Goal: Transaction & Acquisition: Book appointment/travel/reservation

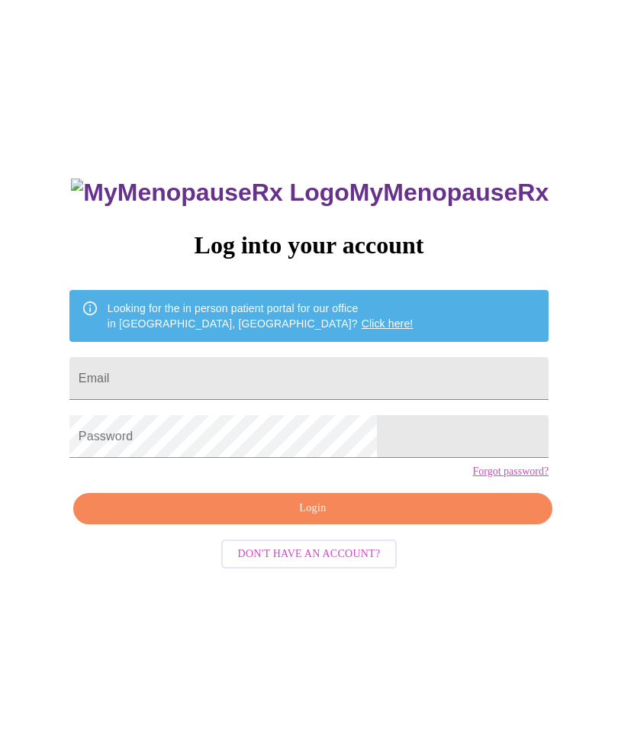
click at [345, 361] on input "Email" at bounding box center [308, 378] width 479 height 43
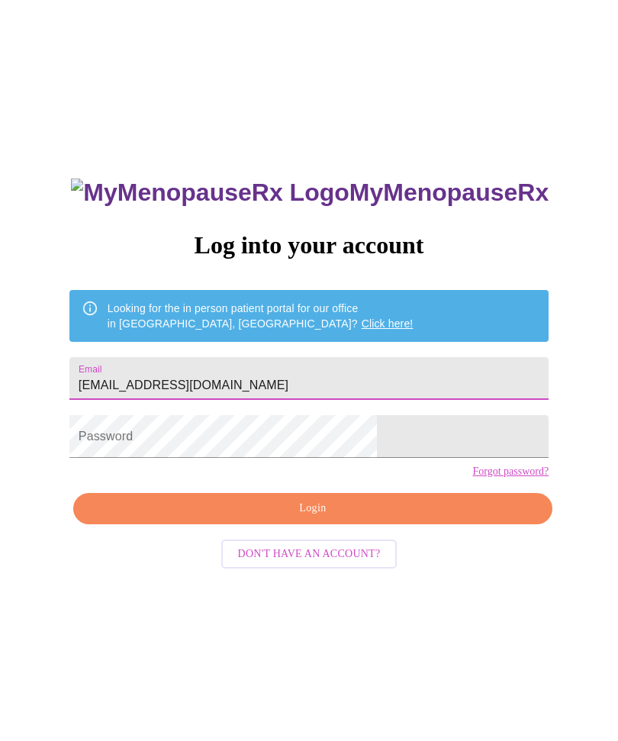
type input "Christieslack@att.net"
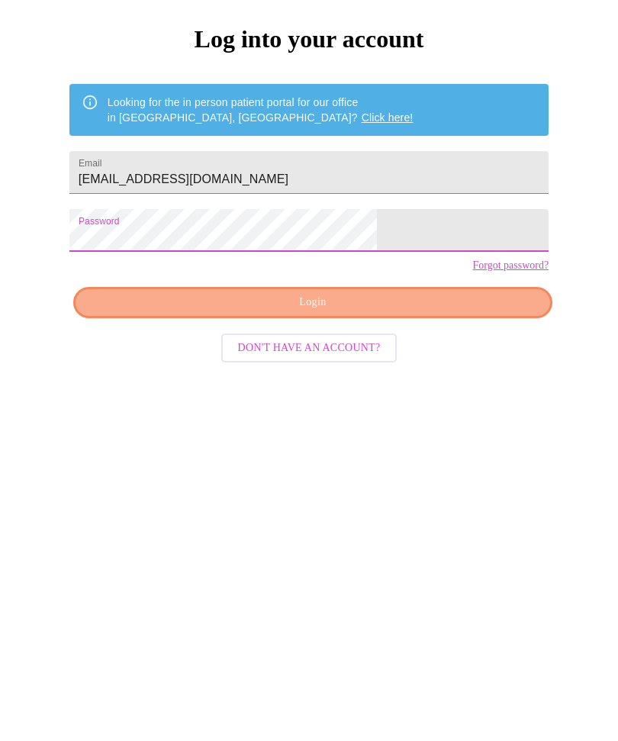
click at [404, 499] on span "Login" at bounding box center [313, 508] width 444 height 19
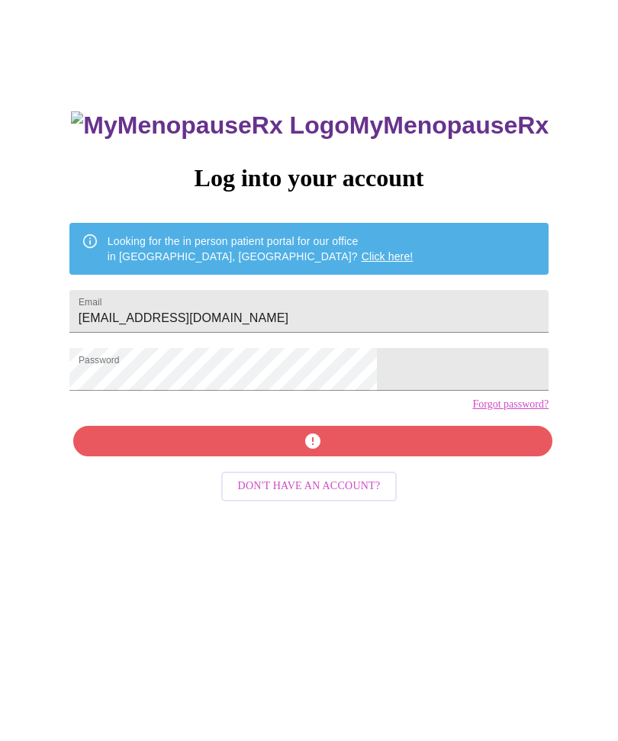
click at [336, 451] on span "button" at bounding box center [313, 441] width 444 height 18
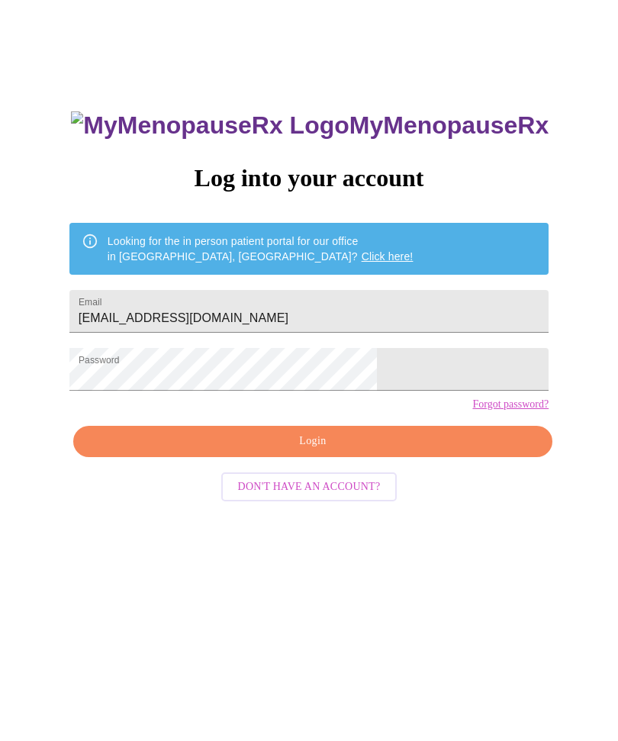
click at [361, 458] on button "Login" at bounding box center [312, 441] width 479 height 31
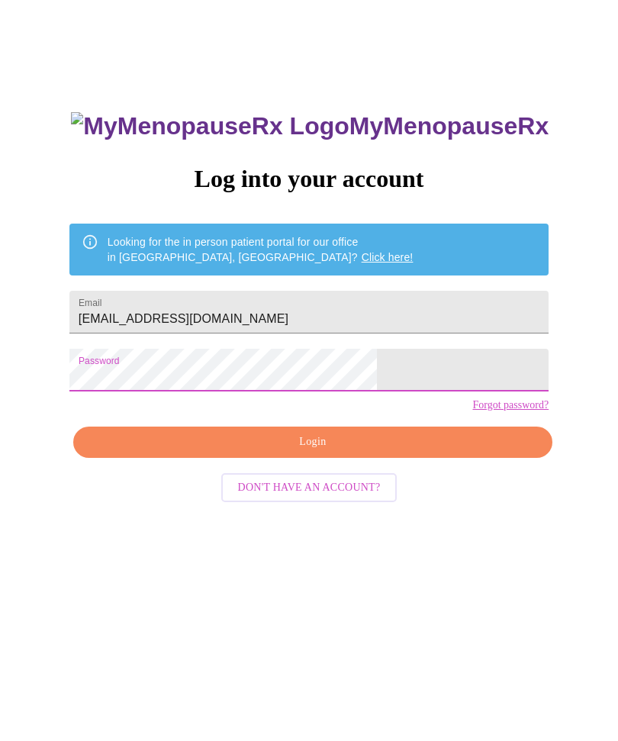
click at [326, 451] on span "Login" at bounding box center [313, 441] width 444 height 19
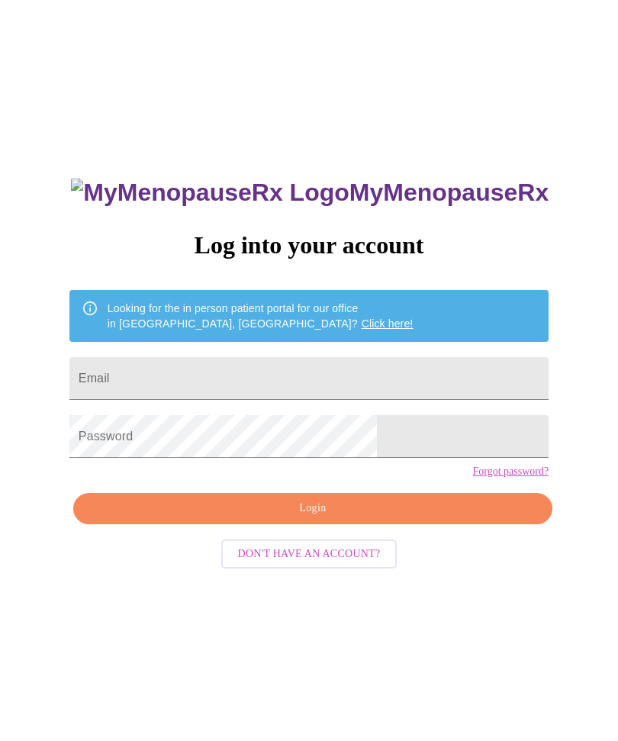
click at [361, 327] on link "Click here!" at bounding box center [387, 323] width 52 height 12
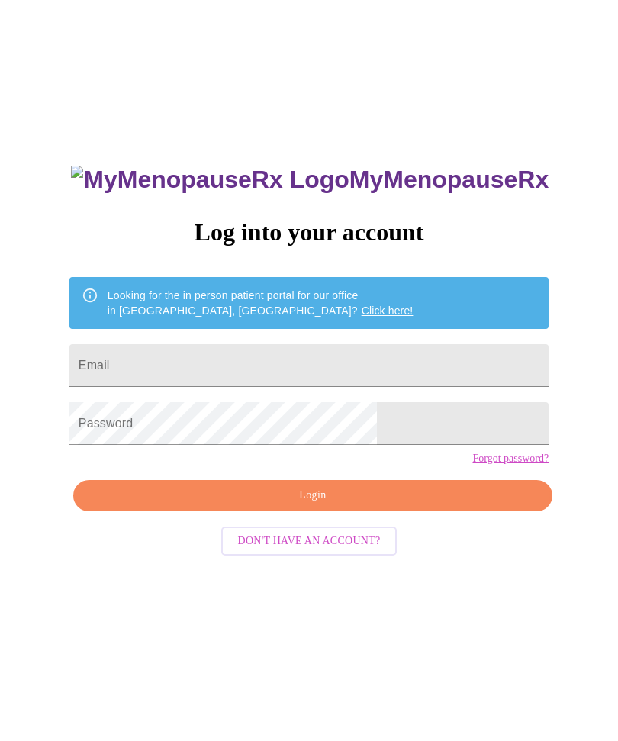
scroll to position [19, 0]
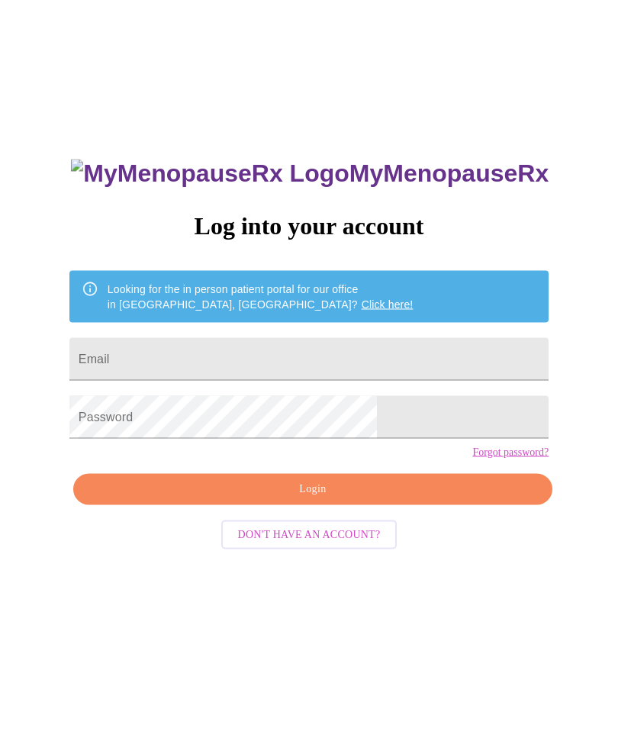
click at [359, 545] on span "Don't have an account?" at bounding box center [309, 534] width 143 height 19
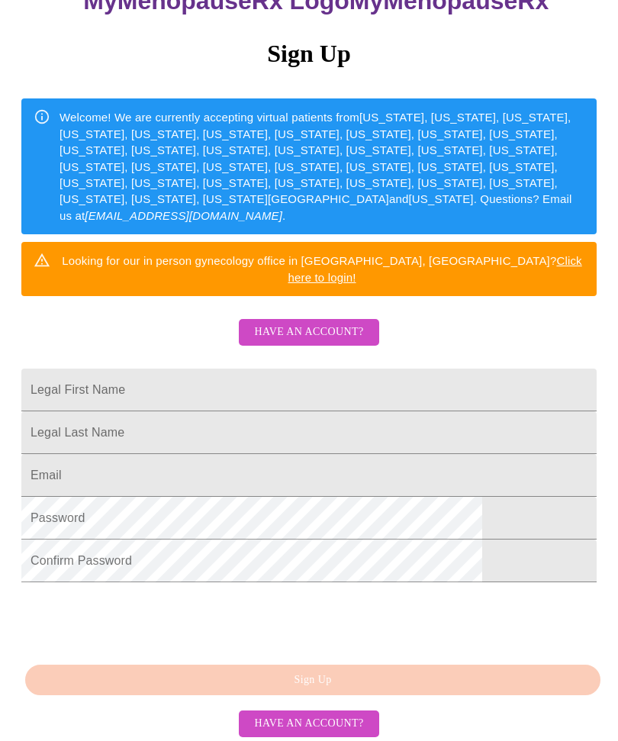
scroll to position [203, 0]
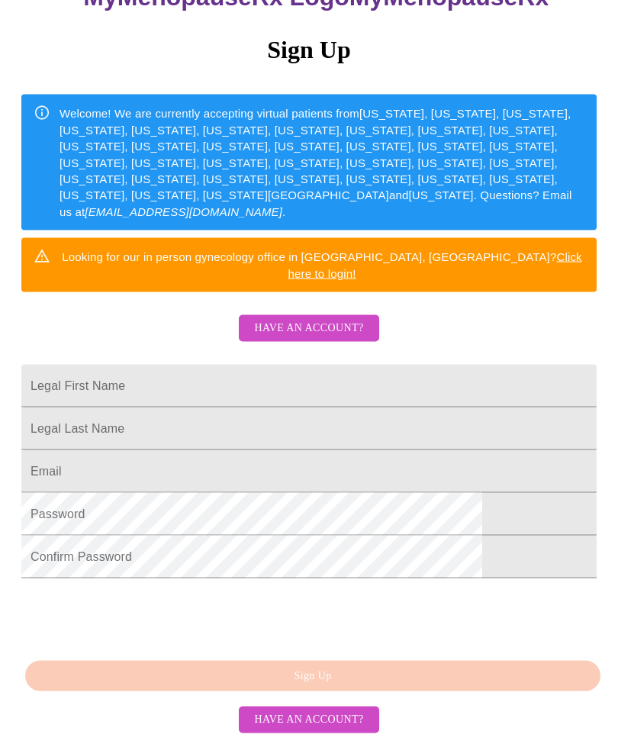
click at [159, 365] on input "Legal First Name" at bounding box center [308, 386] width 575 height 43
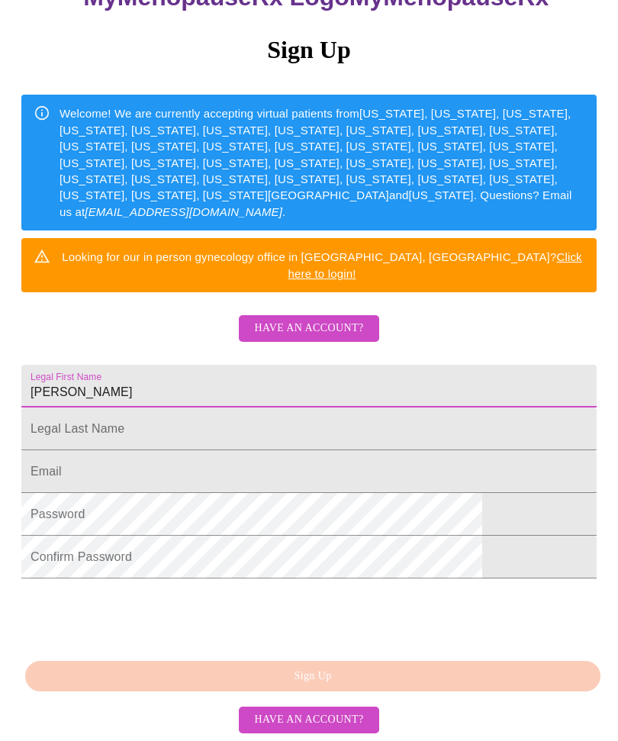
type input "J christie"
click at [204, 420] on input "Legal First Name" at bounding box center [308, 428] width 575 height 43
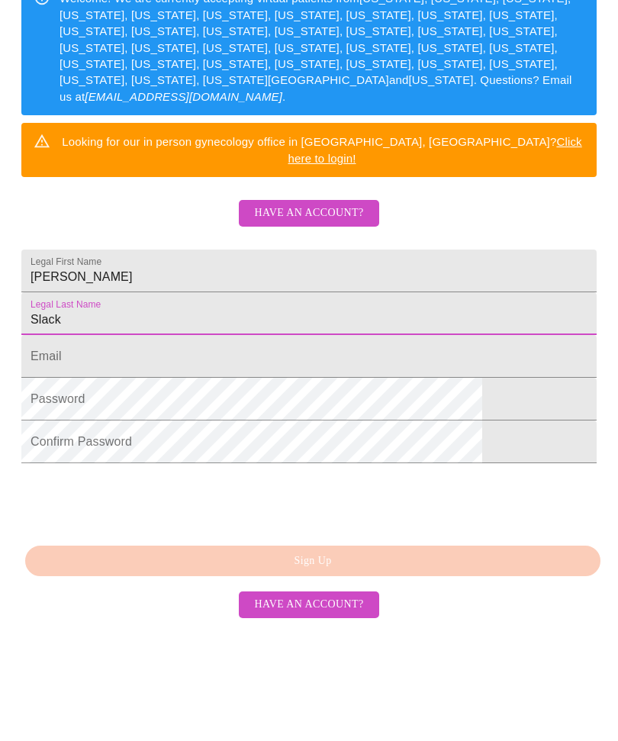
type input "Slack"
click at [130, 450] on input "Legal First Name" at bounding box center [308, 471] width 575 height 43
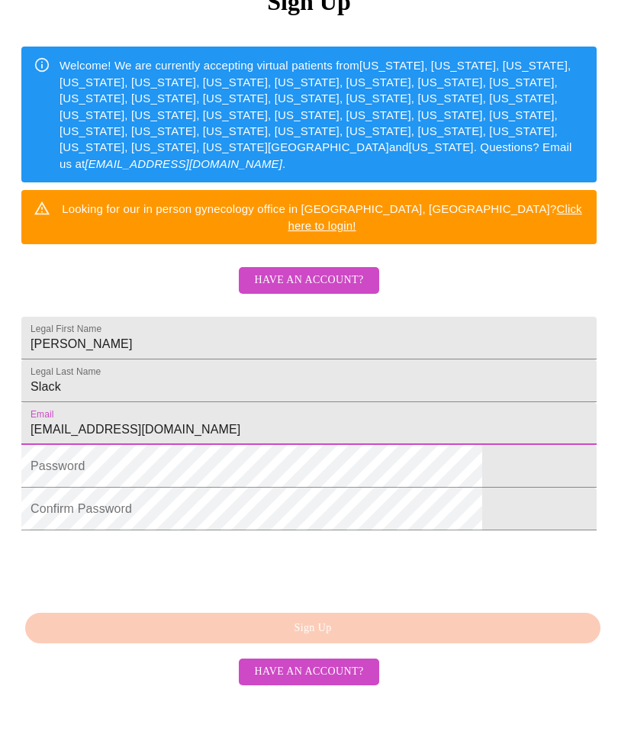
type input "Christieslack@att.net"
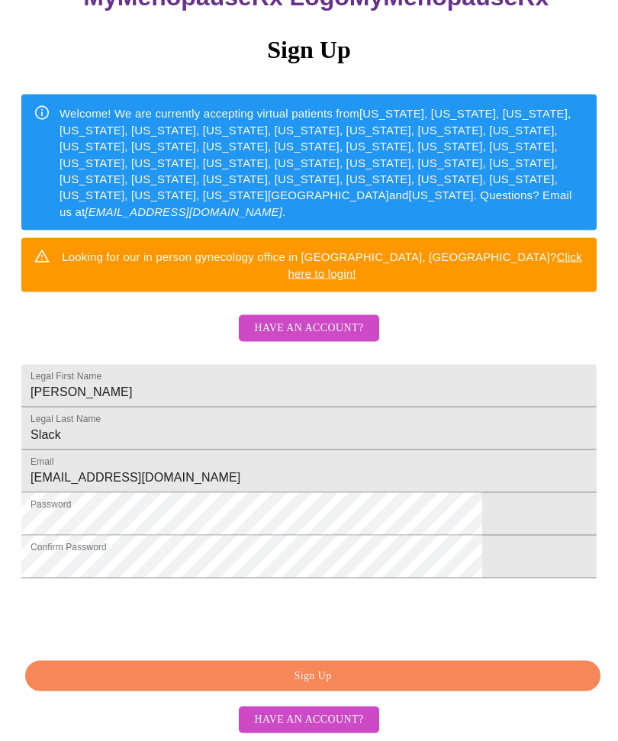
click at [360, 686] on span "Sign Up" at bounding box center [313, 676] width 540 height 19
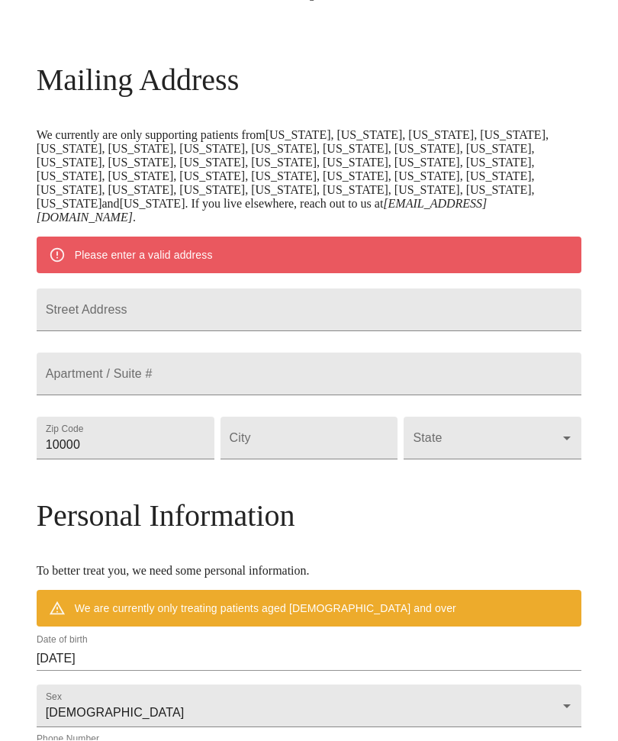
scroll to position [143, 0]
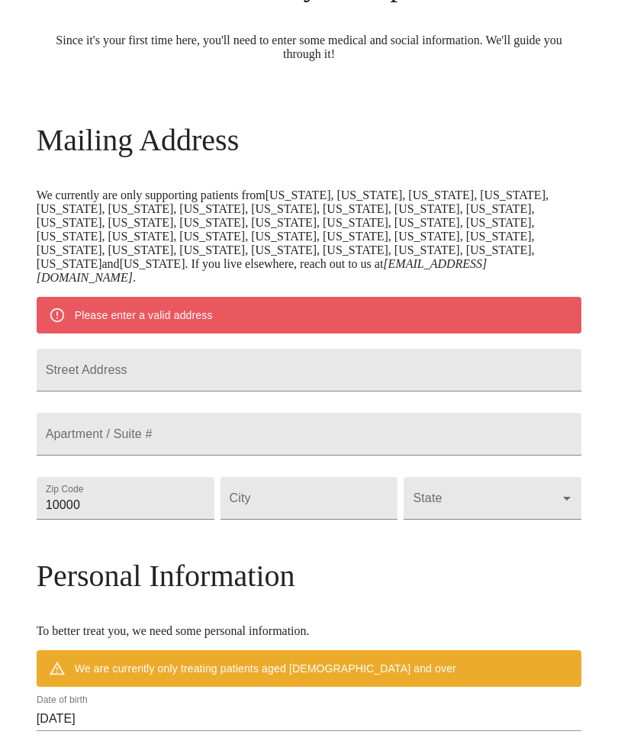
click at [413, 384] on input "Street Address" at bounding box center [309, 370] width 545 height 43
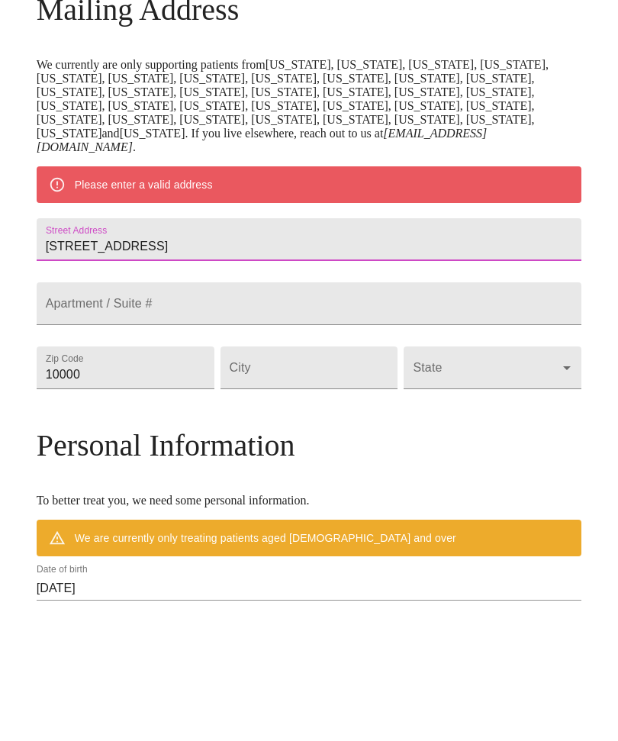
type input "4005 meadow drive"
click at [193, 477] on input "10000" at bounding box center [126, 498] width 178 height 43
click at [160, 477] on input "10000" at bounding box center [126, 498] width 178 height 43
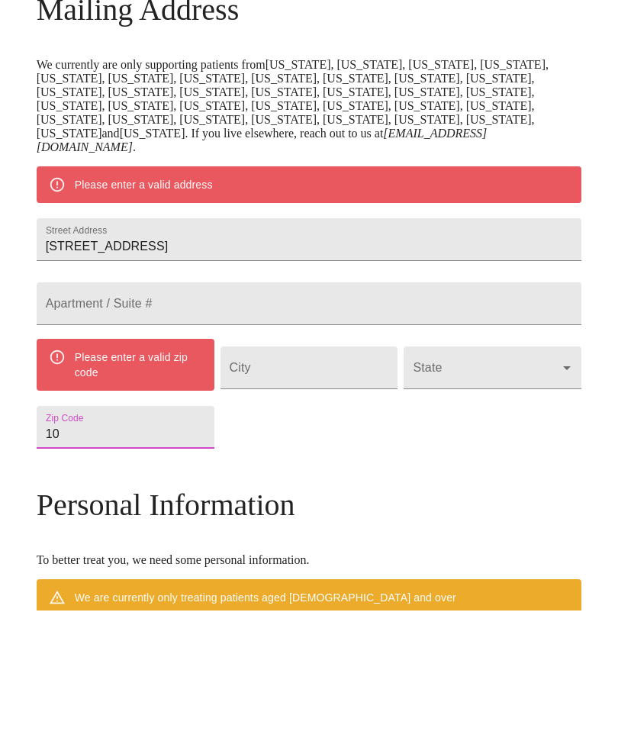
type input "1"
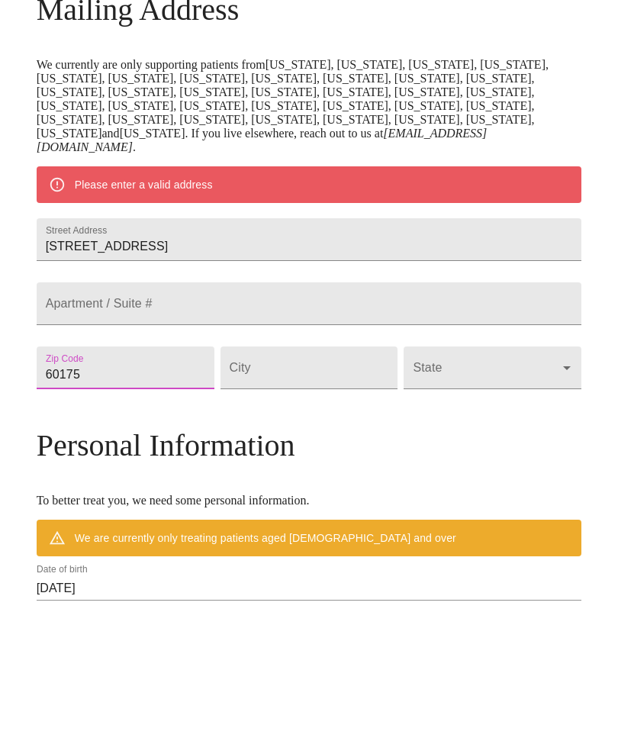
type input "60175"
click at [323, 477] on input "Street Address" at bounding box center [309, 498] width 178 height 43
type input "St. Charles"
click at [445, 426] on body "MyMenopauseRx Welcome to MyMenopauseRx Since it's your first time here, you'll …" at bounding box center [309, 492] width 606 height 1258
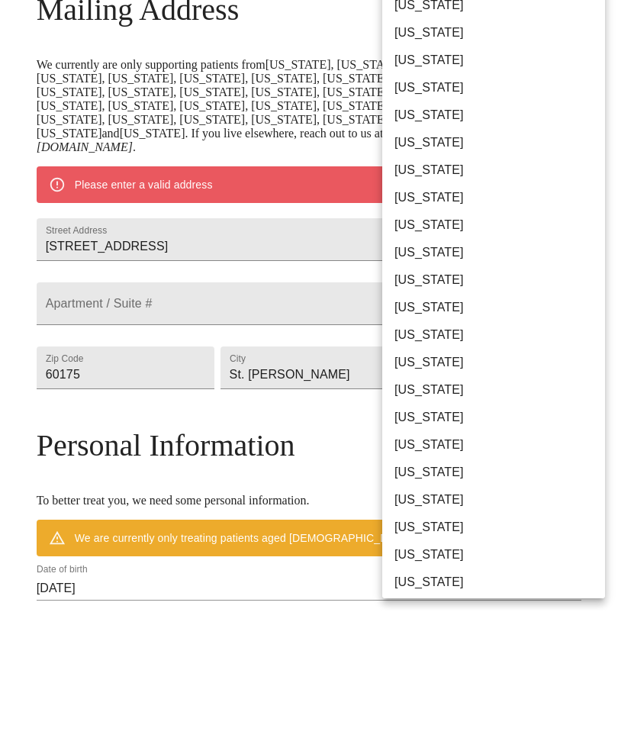
scroll to position [274, 0]
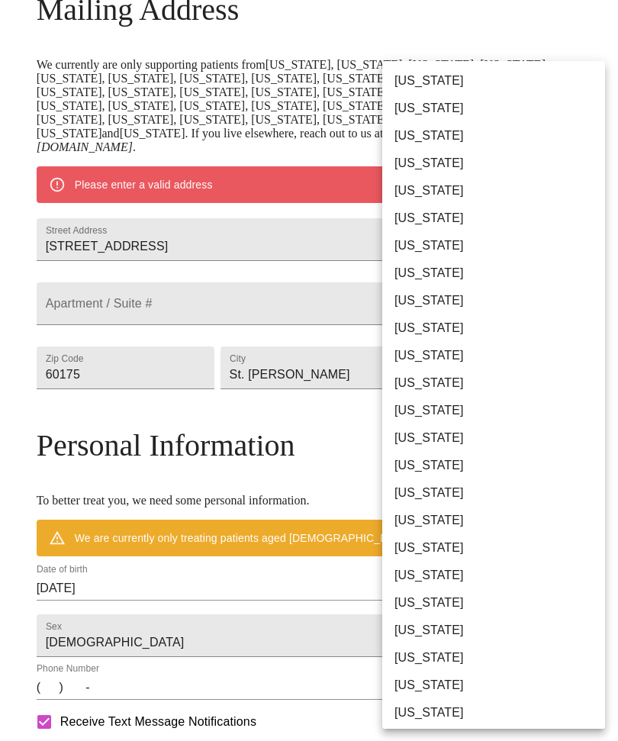
click at [448, 415] on li "Illinois" at bounding box center [493, 410] width 223 height 27
type input "Illinois"
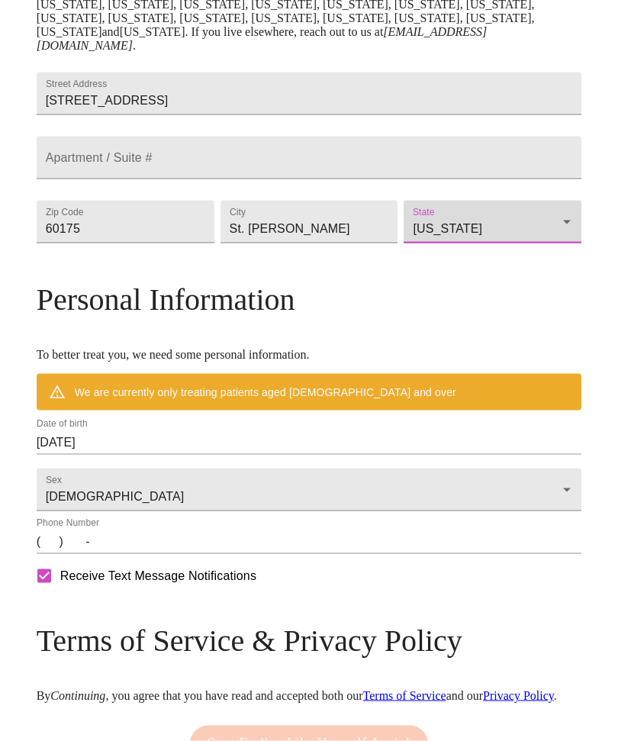
scroll to position [376, 0]
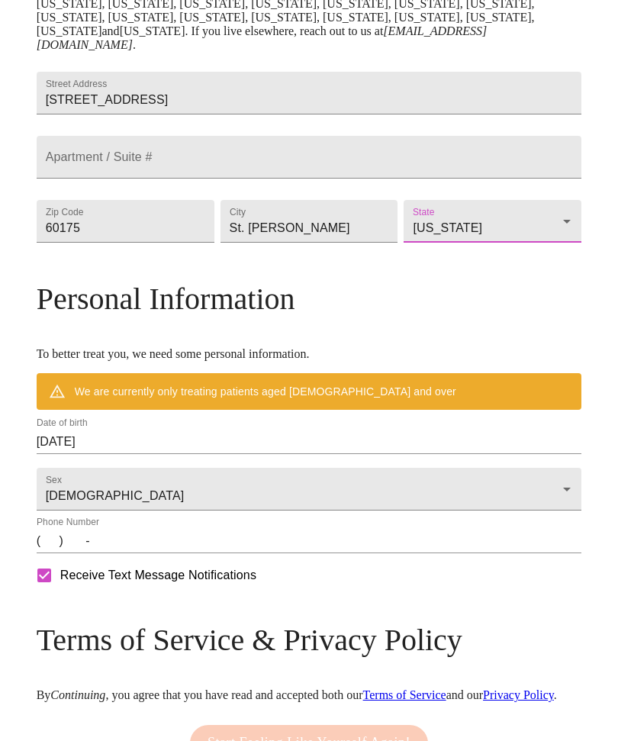
click at [186, 454] on input "09/30/2025" at bounding box center [309, 441] width 545 height 24
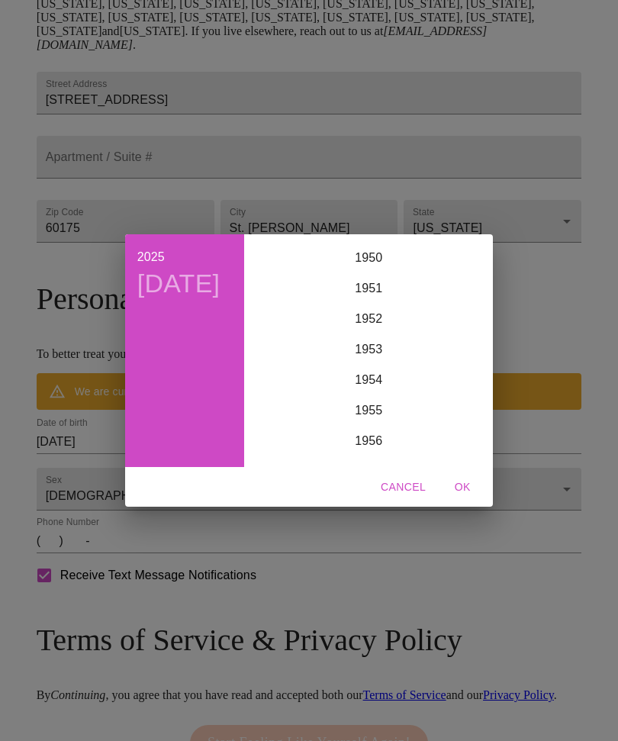
scroll to position [1546, 0]
click at [368, 307] on div "1951" at bounding box center [368, 291] width 236 height 31
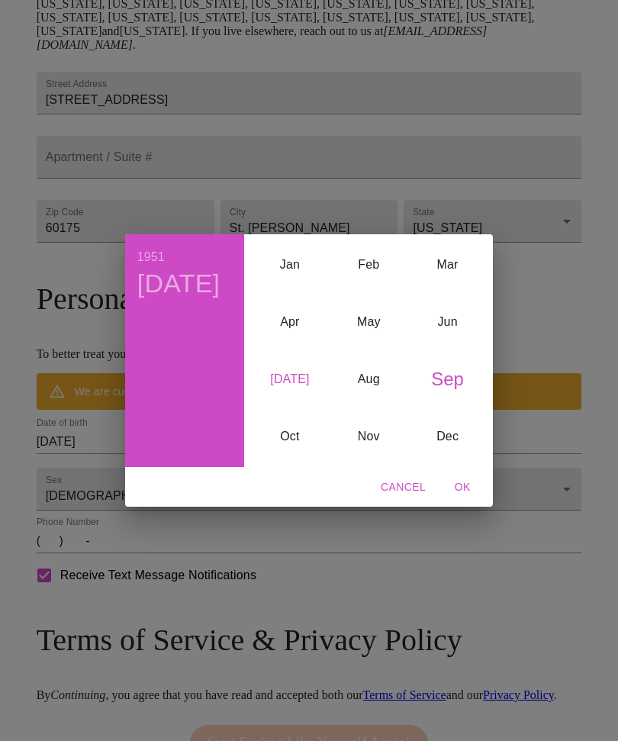
click at [294, 400] on div "Jul" at bounding box center [289, 378] width 79 height 57
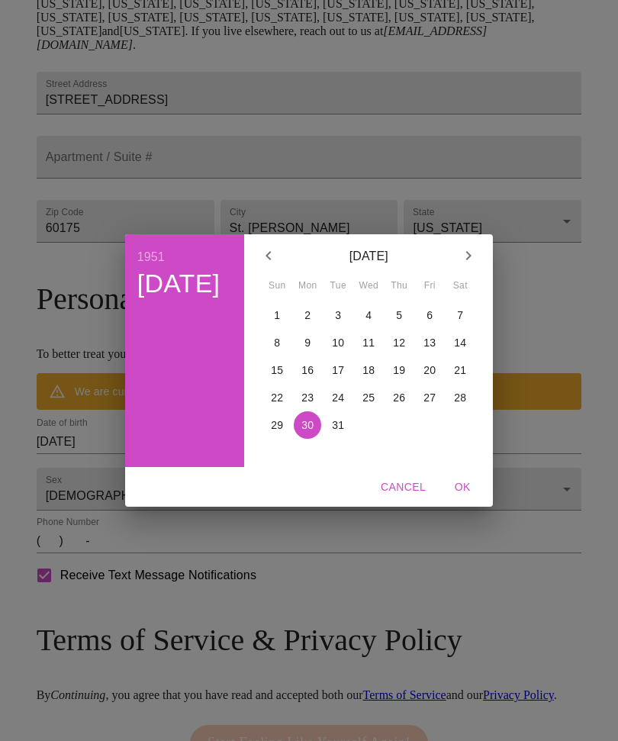
click at [464, 378] on span "21" at bounding box center [459, 369] width 27 height 15
click at [451, 496] on span "OK" at bounding box center [462, 486] width 37 height 19
type input "07/21/1951"
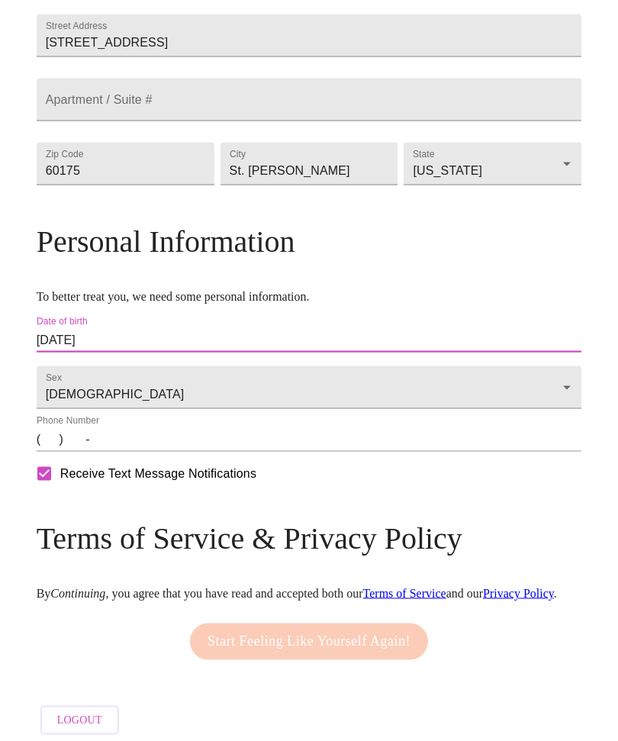
scroll to position [435, 0]
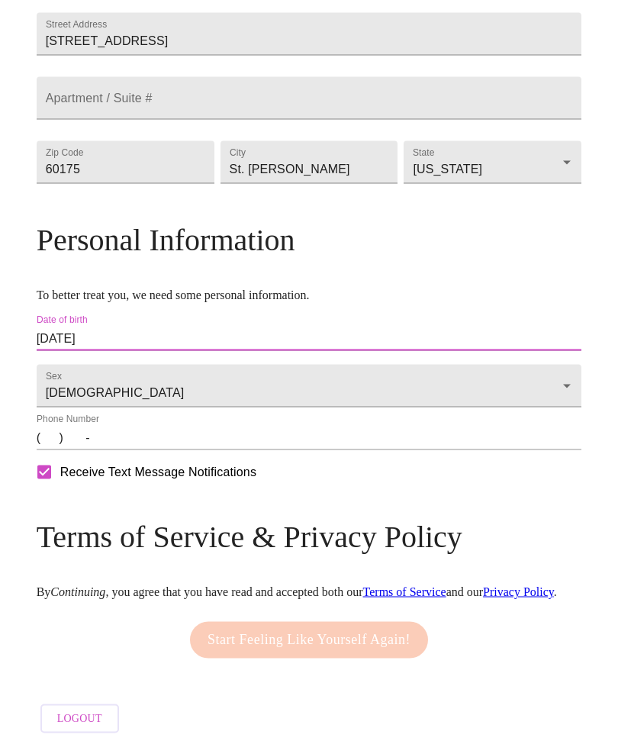
click at [122, 450] on input "(   )    -" at bounding box center [309, 438] width 545 height 24
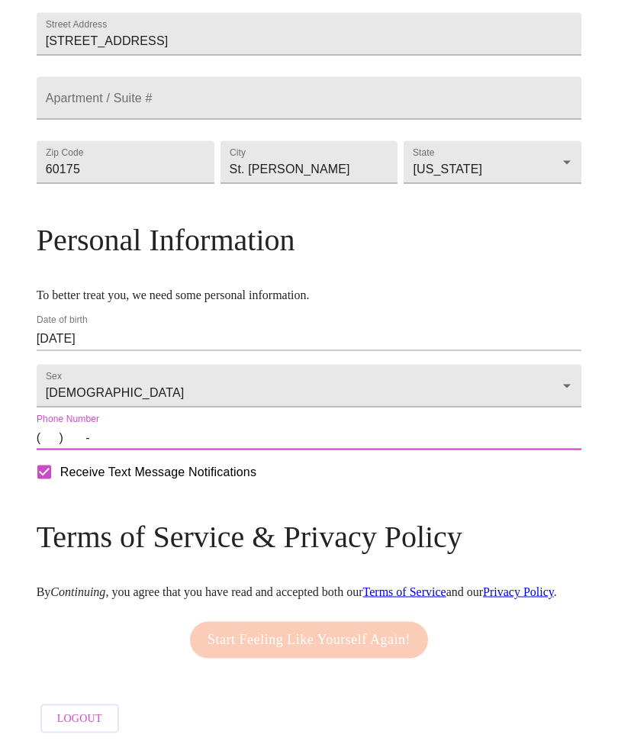
scroll to position [476, 0]
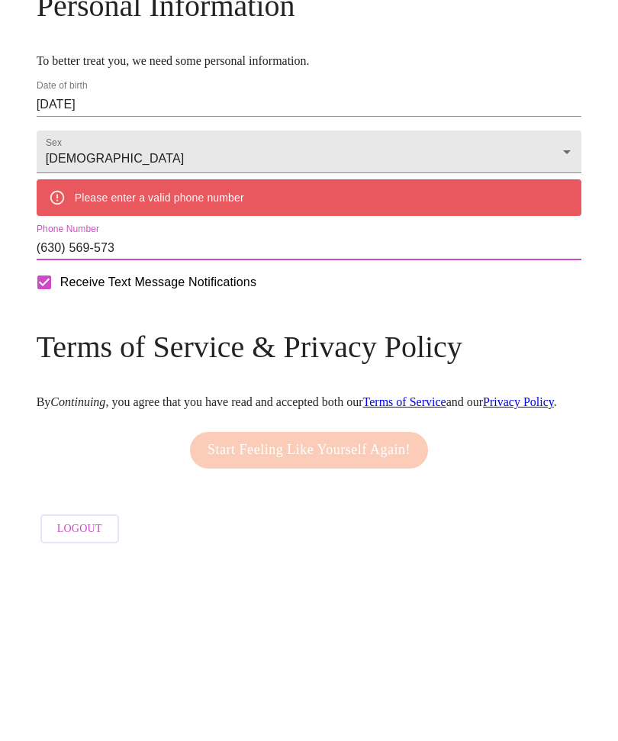
type input "(630) 569-5732"
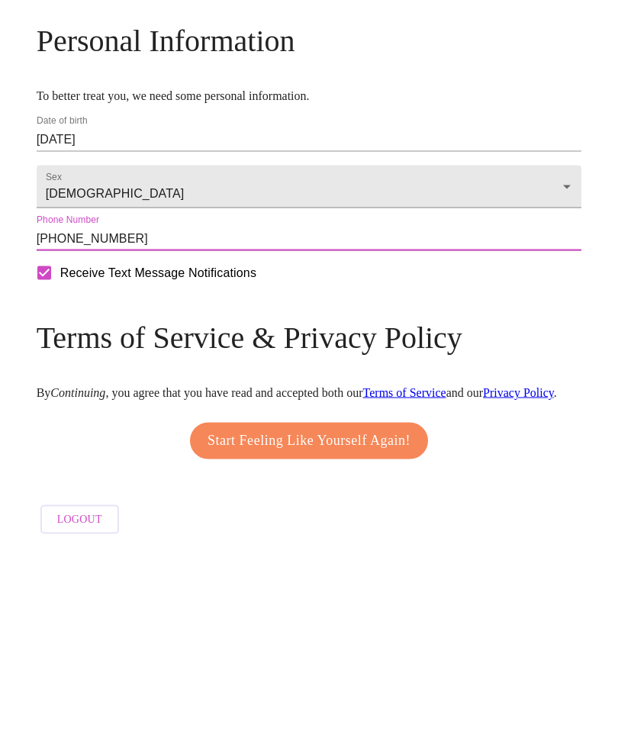
scroll to position [561, 0]
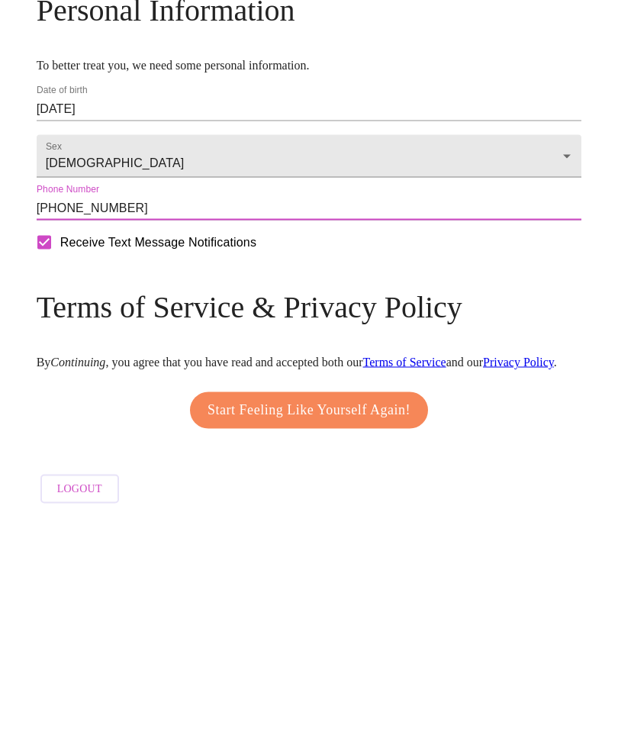
click at [400, 615] on button "Start Feeling Like Yourself Again!" at bounding box center [309, 633] width 238 height 37
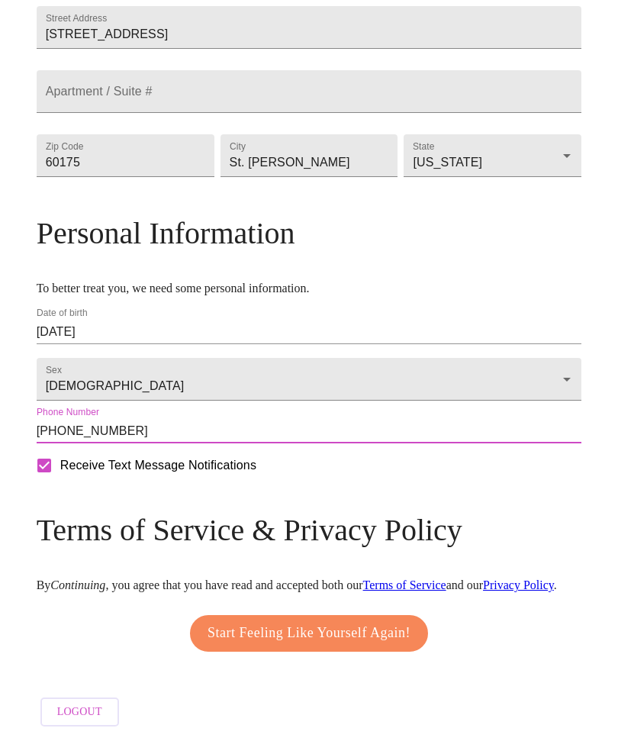
scroll to position [556, 0]
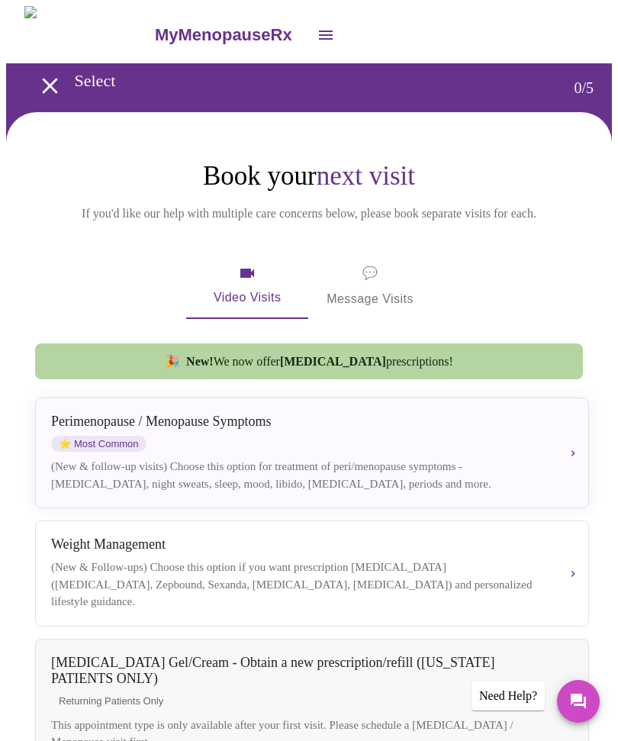
click at [237, 282] on span "Video Visits" at bounding box center [246, 286] width 85 height 44
click at [246, 422] on div "Perimenopause / Menopause Symptoms" at bounding box center [299, 421] width 497 height 16
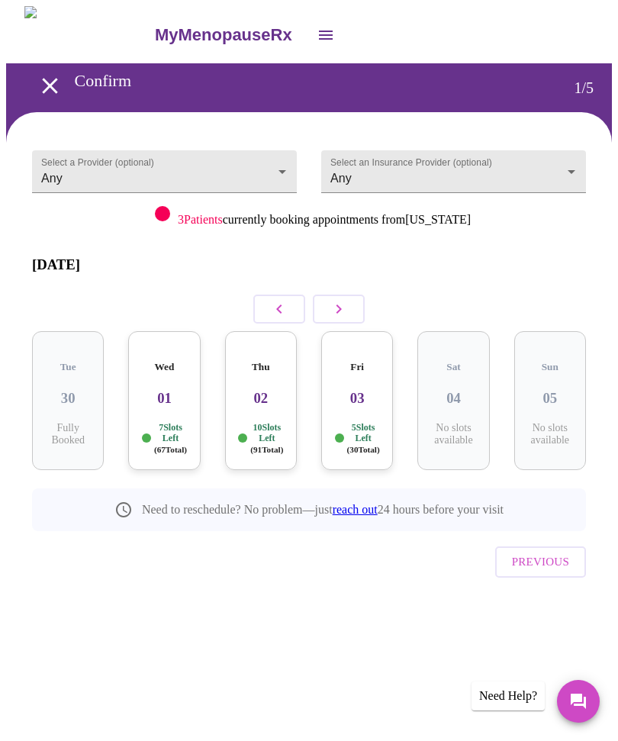
click at [566, 390] on h3 "05" at bounding box center [549, 398] width 47 height 17
click at [346, 300] on icon "button" at bounding box center [338, 309] width 18 height 18
click at [339, 300] on icon "button" at bounding box center [338, 309] width 18 height 18
click at [342, 300] on icon "button" at bounding box center [338, 309] width 18 height 18
click at [347, 300] on icon "button" at bounding box center [338, 309] width 18 height 18
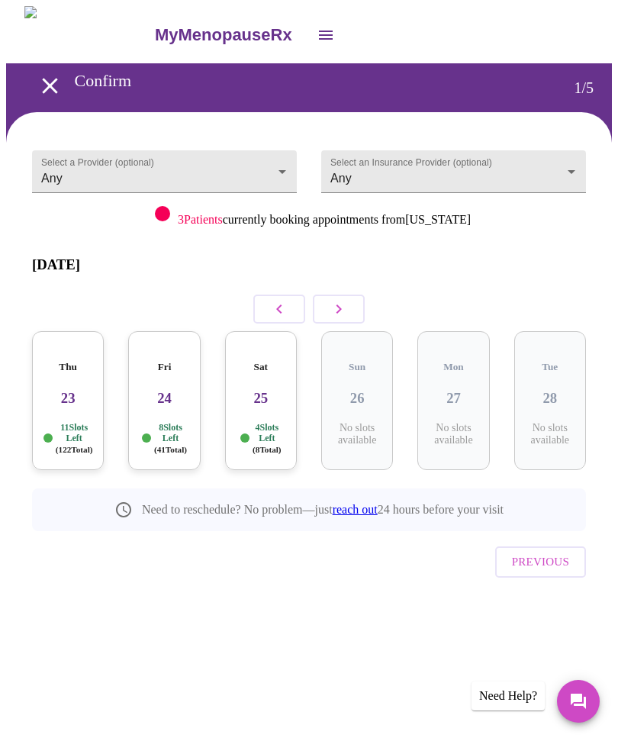
click at [336, 300] on icon "button" at bounding box center [338, 309] width 18 height 18
click at [339, 304] on icon "button" at bounding box center [338, 308] width 5 height 9
click at [341, 300] on icon "button" at bounding box center [338, 309] width 18 height 18
click at [340, 300] on icon "button" at bounding box center [338, 309] width 18 height 18
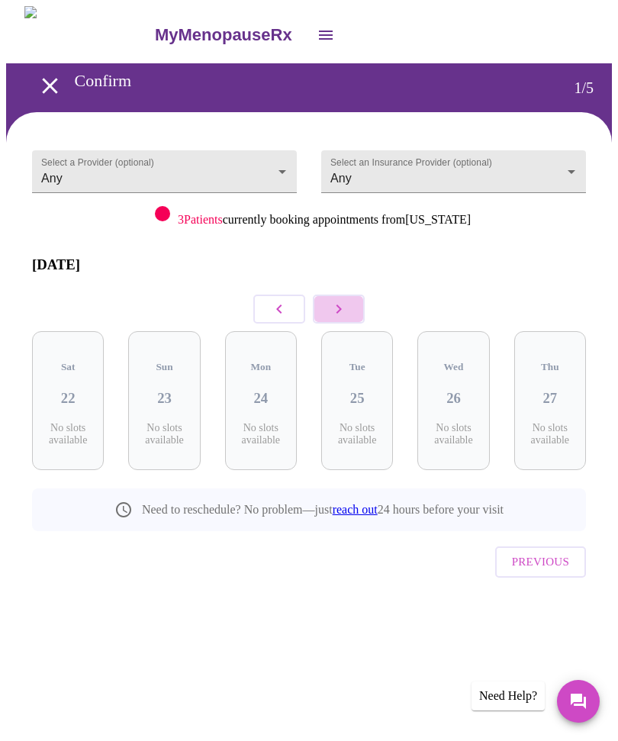
click at [337, 300] on icon "button" at bounding box center [338, 309] width 18 height 18
click at [344, 294] on button "button" at bounding box center [339, 308] width 52 height 29
click at [342, 300] on icon "button" at bounding box center [338, 309] width 18 height 18
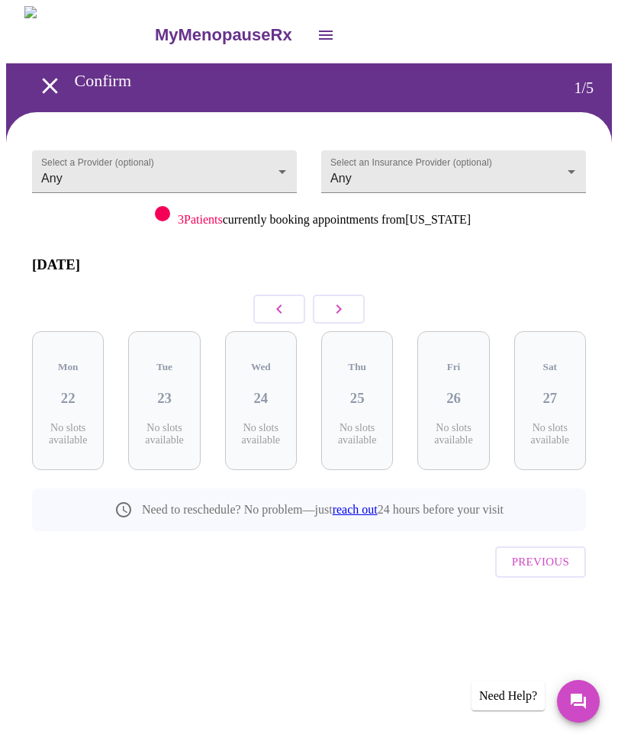
click at [342, 300] on icon "button" at bounding box center [338, 309] width 18 height 18
click at [341, 300] on icon "button" at bounding box center [338, 309] width 18 height 18
click at [278, 300] on icon "button" at bounding box center [279, 309] width 18 height 18
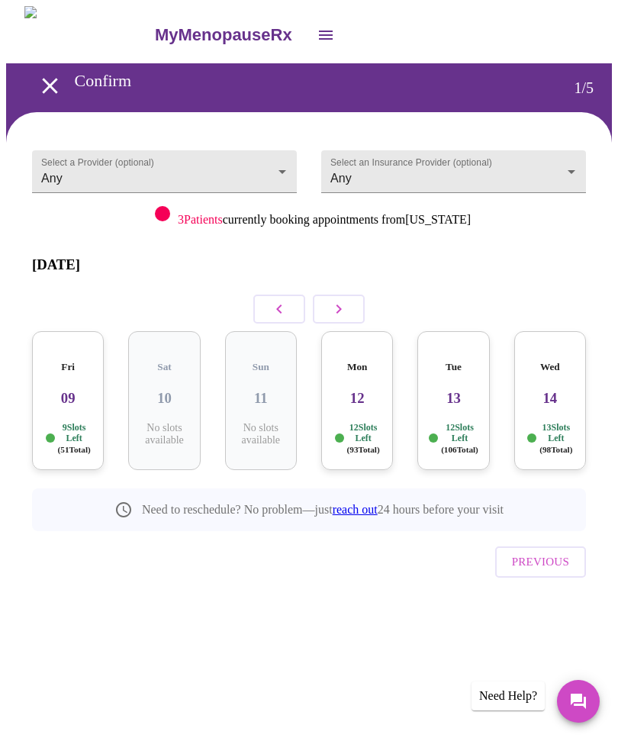
click at [283, 300] on icon "button" at bounding box center [279, 309] width 18 height 18
click at [265, 390] on h3 "05" at bounding box center [260, 398] width 47 height 17
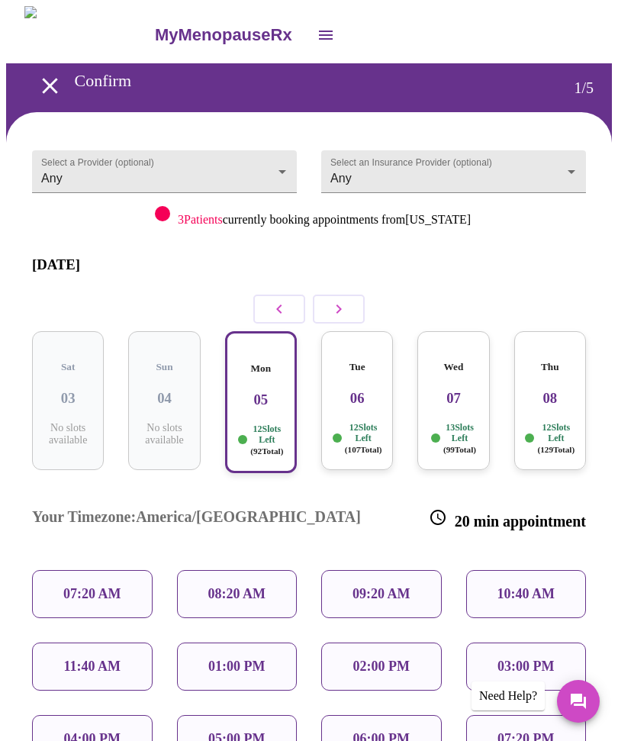
click at [261, 658] on p "01:00 PM" at bounding box center [236, 666] width 56 height 16
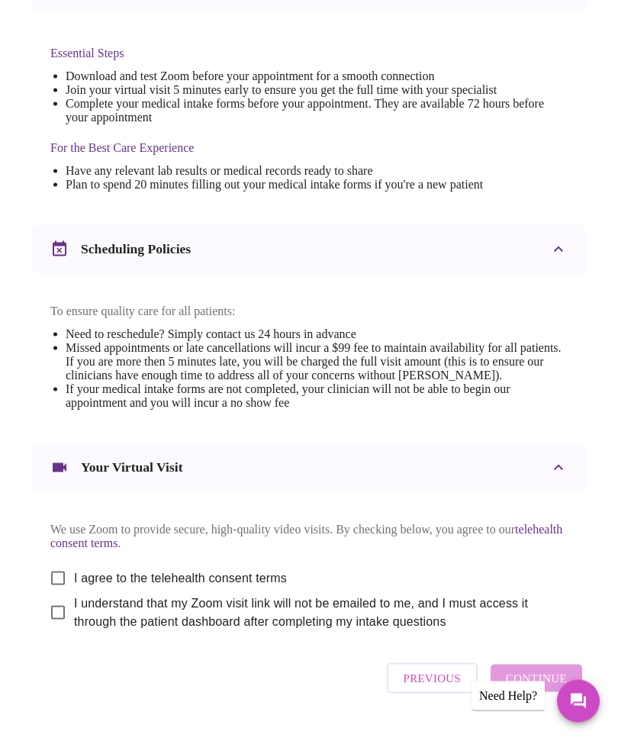
scroll to position [417, 0]
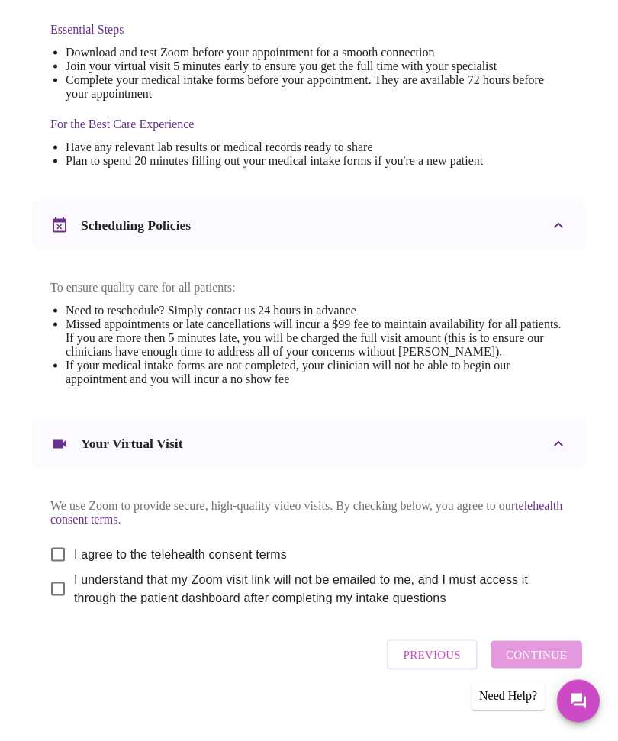
click at [56, 570] on input "I agree to the telehealth consent terms" at bounding box center [58, 554] width 32 height 32
checkbox input "true"
click at [59, 605] on input "I understand that my Zoom visit link will not be emailed to me, and I must acce…" at bounding box center [58, 589] width 32 height 32
checkbox input "true"
click at [535, 664] on span "Continue" at bounding box center [536, 654] width 61 height 20
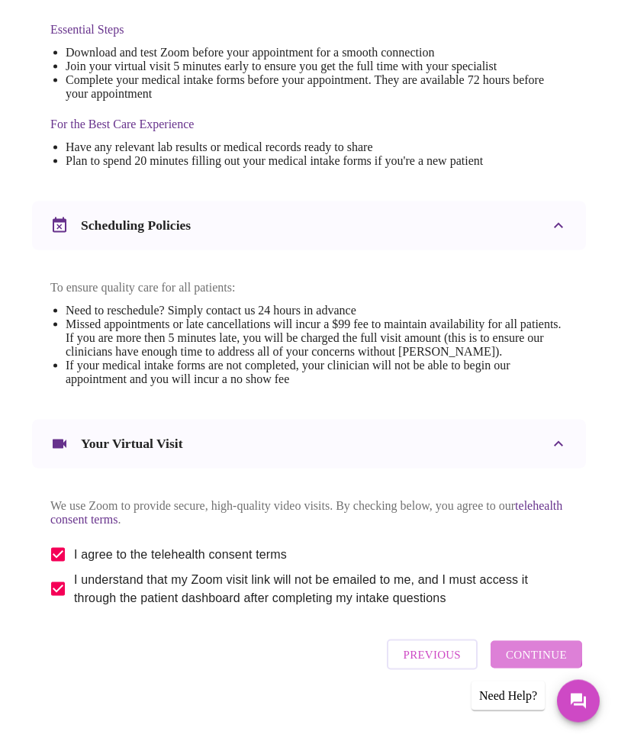
scroll to position [0, 0]
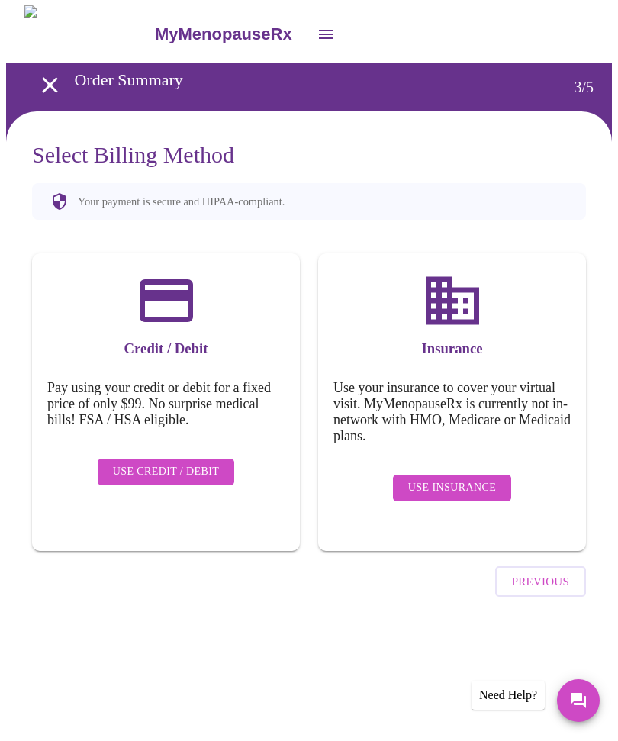
click at [182, 463] on span "Use Credit / Debit" at bounding box center [166, 472] width 107 height 19
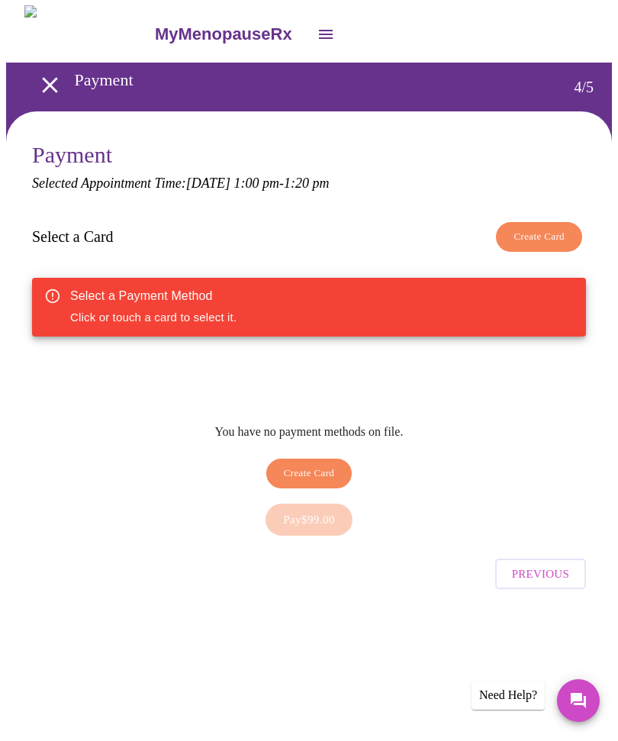
click at [317, 465] on span "Create Card" at bounding box center [309, 474] width 51 height 18
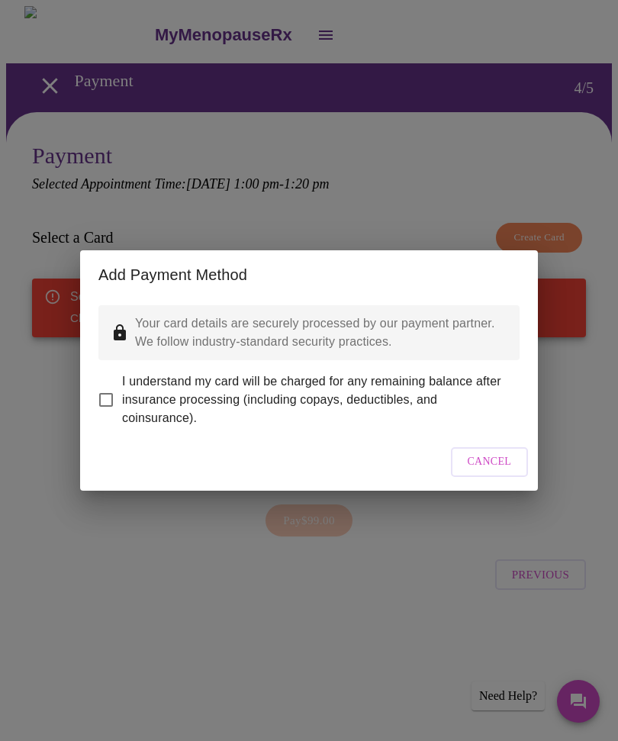
click at [108, 385] on input "I understand my card will be charged for any remaining balance after insurance …" at bounding box center [106, 400] width 32 height 32
checkbox input "true"
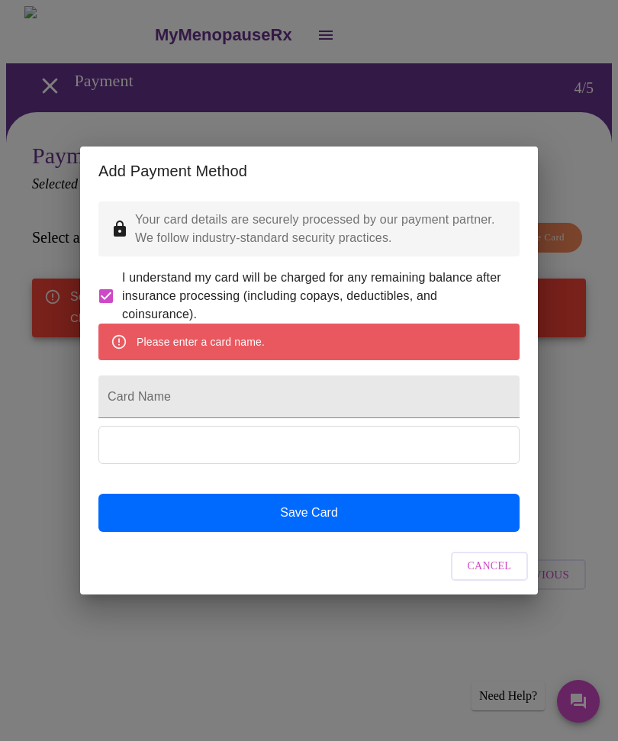
click at [326, 394] on input "Card Name" at bounding box center [308, 396] width 421 height 43
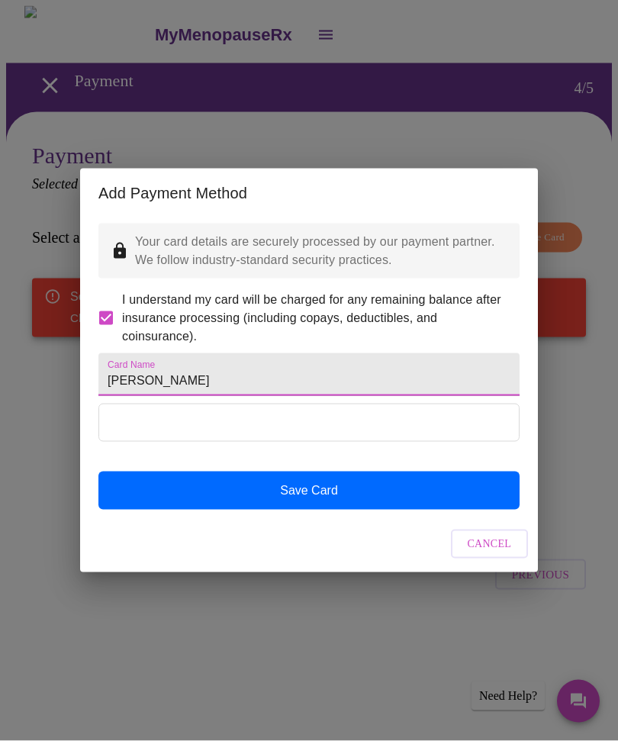
type input "J christie slack"
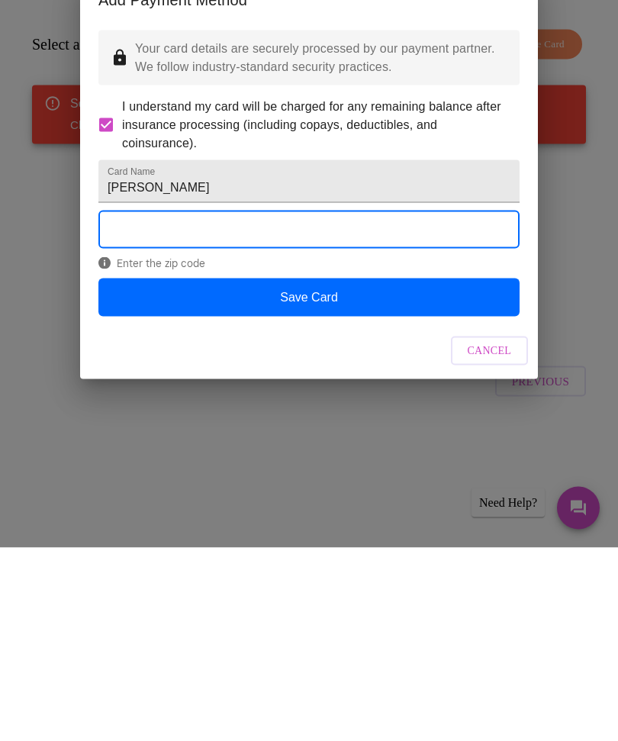
click at [377, 471] on button "Save Card" at bounding box center [308, 490] width 421 height 38
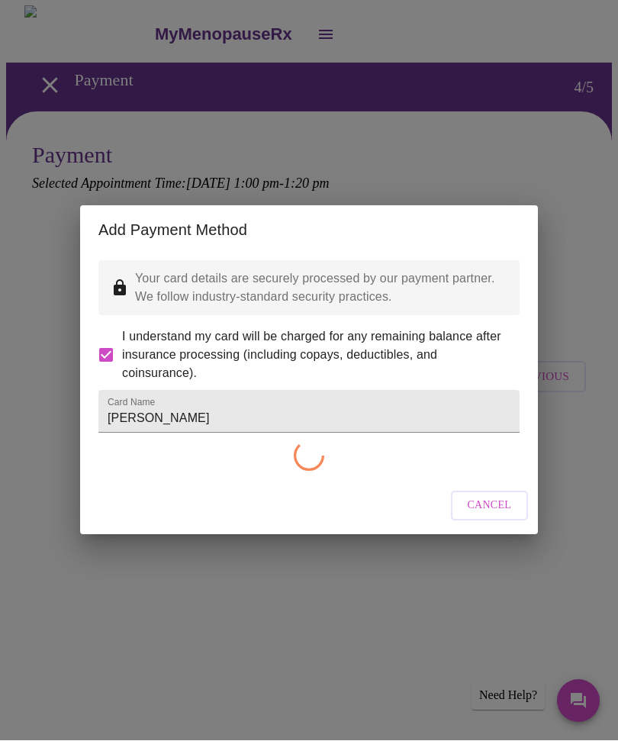
checkbox input "false"
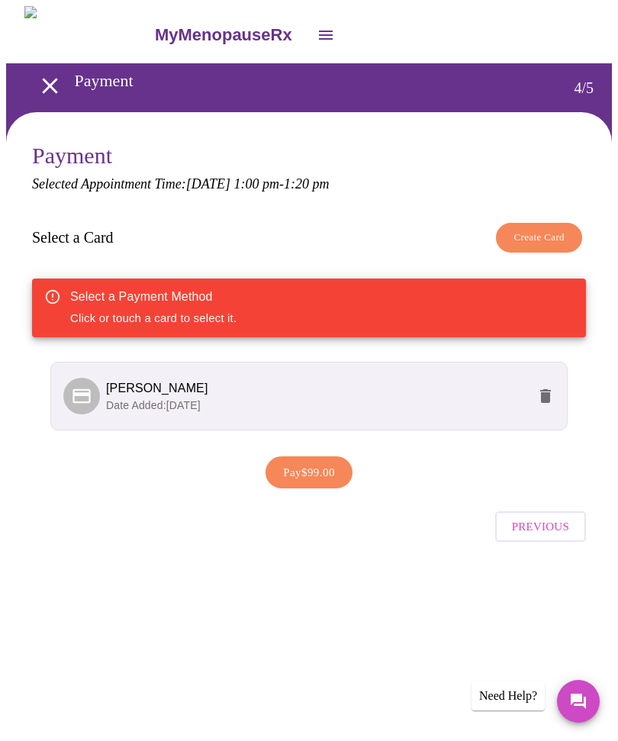
click at [313, 467] on span "Pay $99.00" at bounding box center [309, 472] width 52 height 20
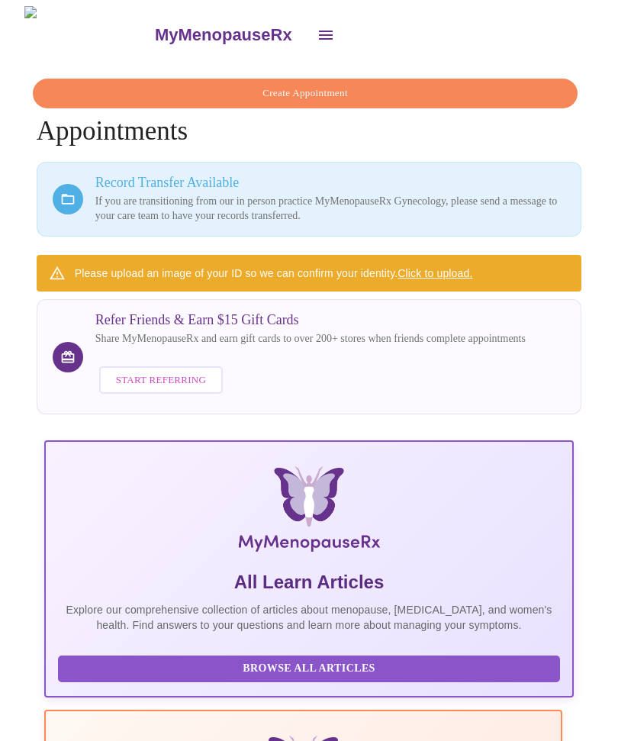
click at [240, 194] on p "If you are transitioning from our in person practice MyMenopauseRx Gynecology, …" at bounding box center [330, 209] width 471 height 30
click at [365, 85] on span "Create Appointment" at bounding box center [305, 94] width 510 height 18
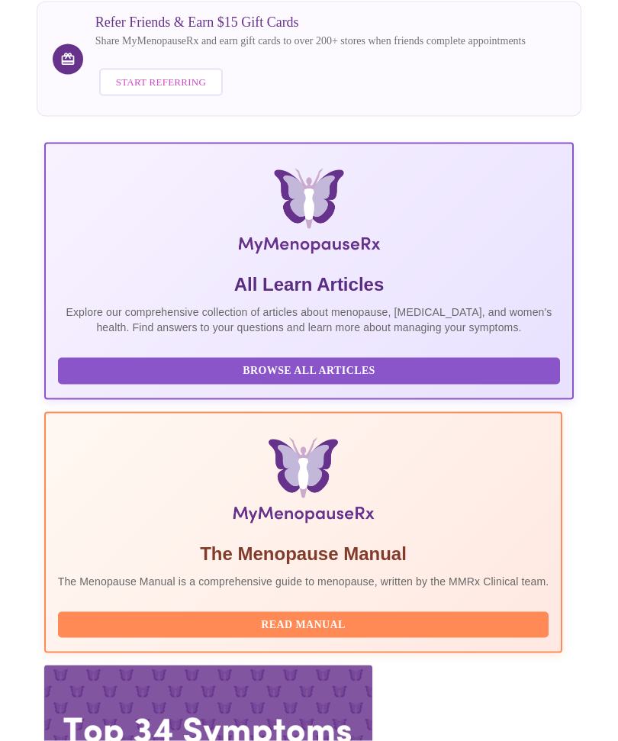
scroll to position [313, 0]
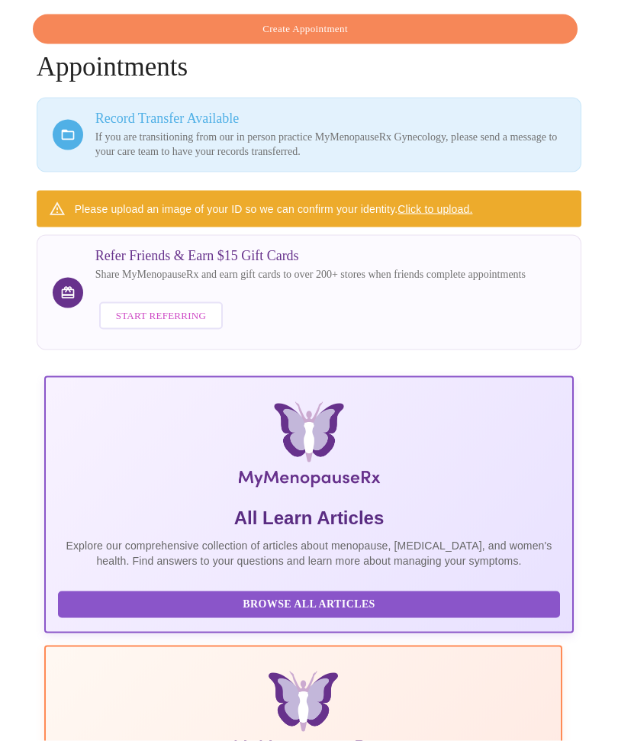
scroll to position [0, 0]
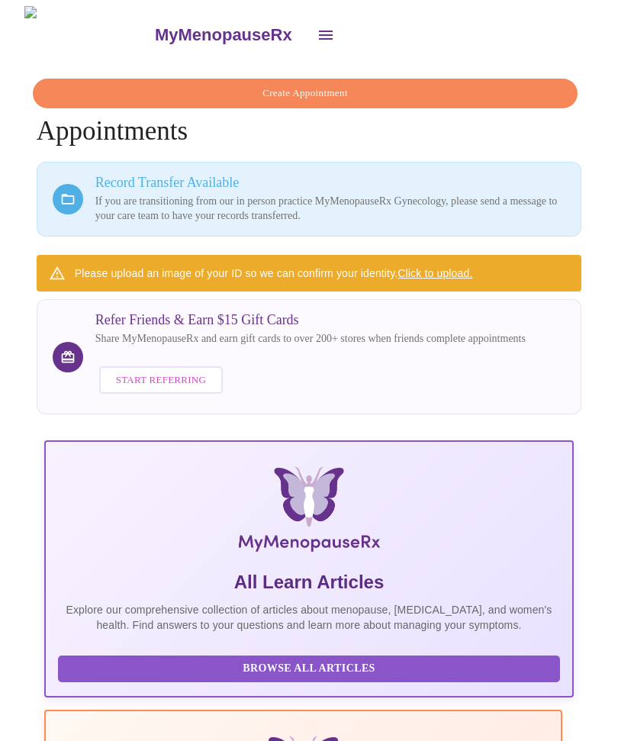
click at [261, 12] on div "MyMenopauseRx" at bounding box center [309, 34] width 606 height 57
click at [316, 26] on icon "open drawer" at bounding box center [325, 35] width 18 height 18
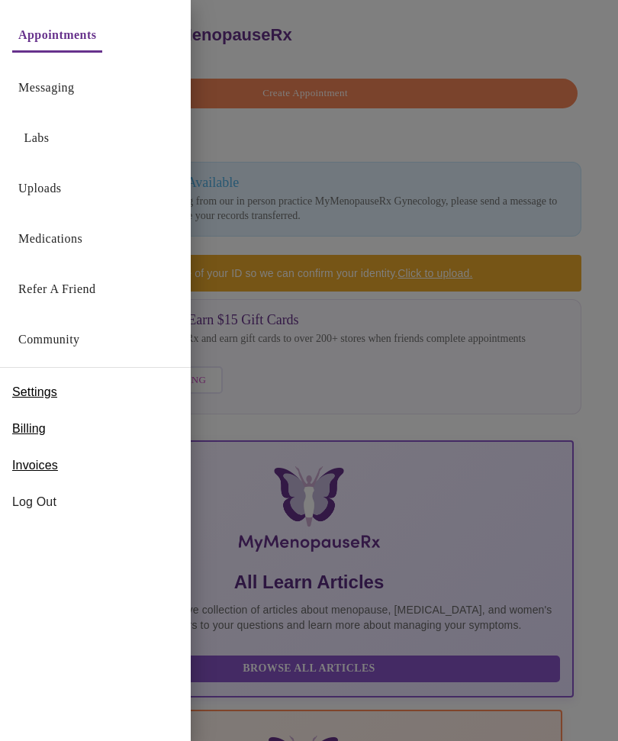
click at [98, 490] on div "Log Out" at bounding box center [95, 502] width 191 height 37
click at [52, 496] on span "Log Out" at bounding box center [95, 502] width 166 height 18
